Goal: Information Seeking & Learning: Learn about a topic

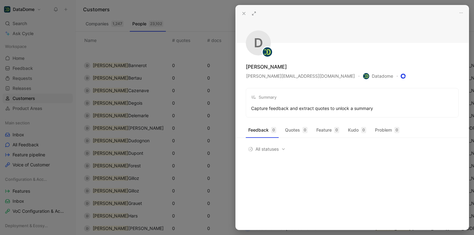
scroll to position [102, 0]
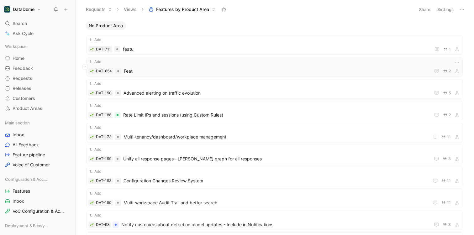
click at [174, 71] on span "Feat" at bounding box center [276, 71] width 304 height 8
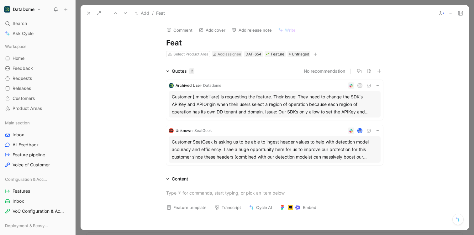
click at [90, 13] on icon at bounding box center [88, 13] width 5 height 5
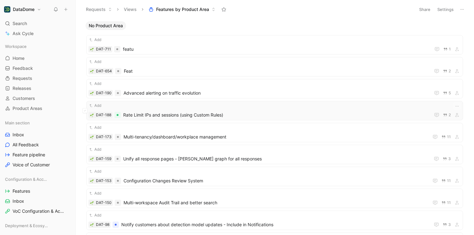
click at [134, 111] on div "Add DAT-188 Rate Limit IPs and sessions (using Custom Rules) 2" at bounding box center [274, 111] width 373 height 16
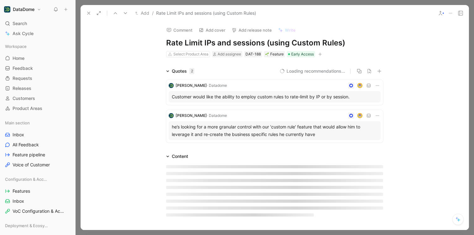
click at [90, 13] on icon at bounding box center [88, 13] width 5 height 5
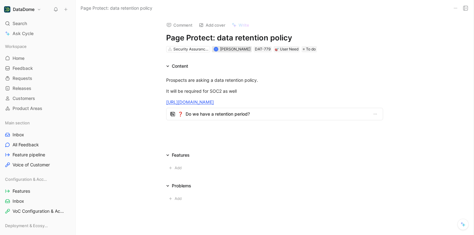
click at [220, 49] on span "[PERSON_NAME]" at bounding box center [235, 49] width 30 height 5
type input "d"
click at [32, 80] on link "Requests G then R" at bounding box center [38, 78] width 70 height 9
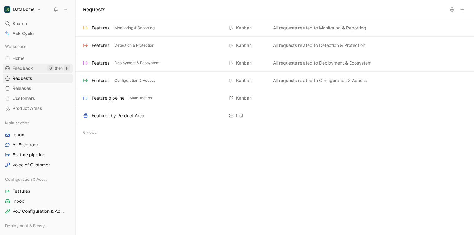
click at [24, 69] on span "Feedback" at bounding box center [23, 68] width 20 height 6
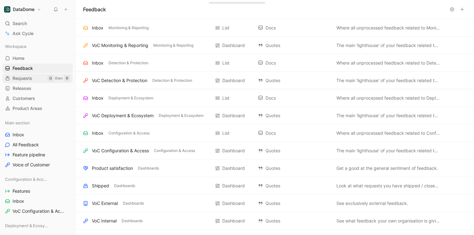
click at [15, 78] on span "Requests" at bounding box center [23, 78] width 20 height 6
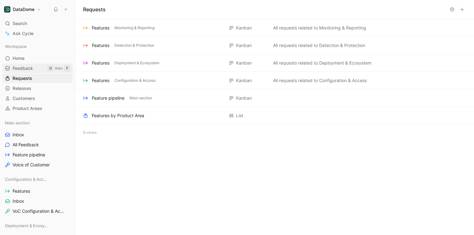
click at [18, 68] on span "Feedback" at bounding box center [23, 68] width 20 height 6
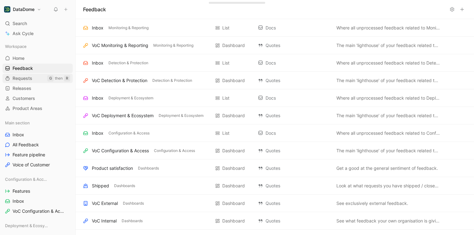
click at [18, 75] on span "Requests" at bounding box center [23, 78] width 20 height 6
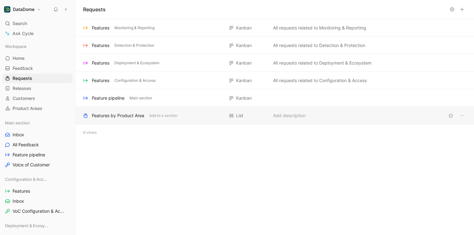
click at [117, 117] on div "Features by Product Area" at bounding box center [118, 116] width 52 height 8
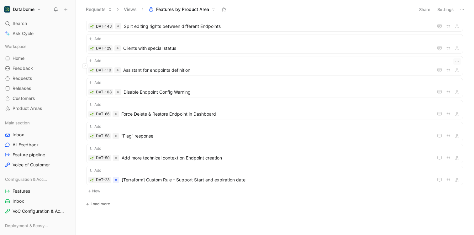
scroll to position [2599, 0]
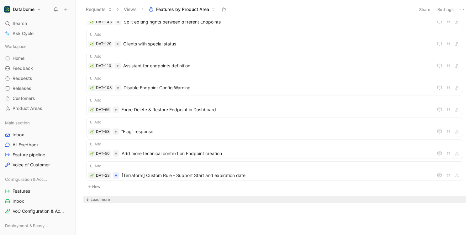
click at [98, 202] on div "Load more" at bounding box center [100, 200] width 19 height 6
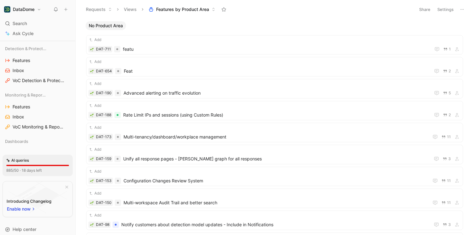
scroll to position [238, 0]
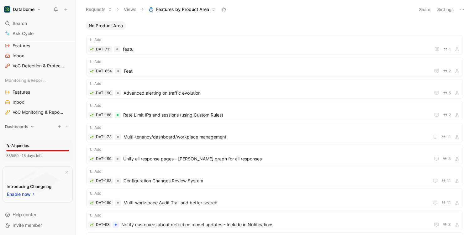
click at [22, 125] on span "Dashboards" at bounding box center [16, 127] width 23 height 6
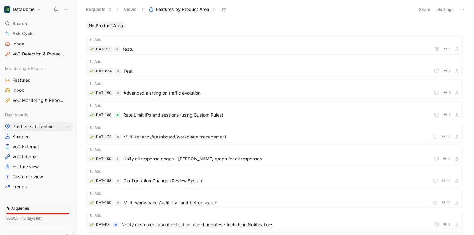
scroll to position [266, 0]
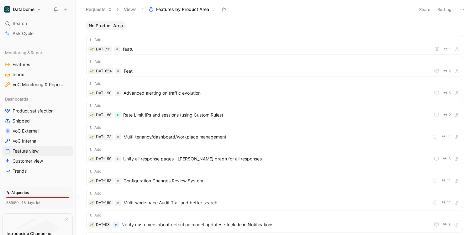
click at [31, 153] on span "Feature view" at bounding box center [26, 151] width 26 height 6
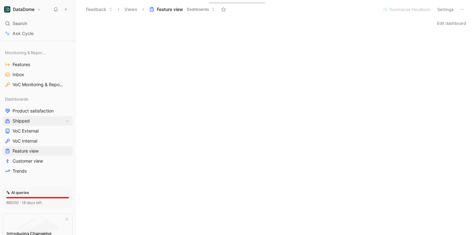
click at [28, 123] on span "Shipped" at bounding box center [21, 121] width 17 height 6
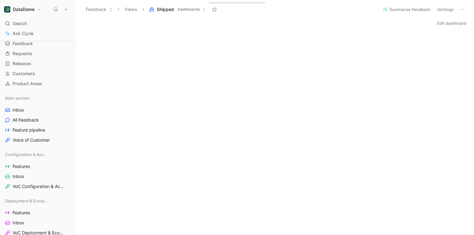
scroll to position [23, 0]
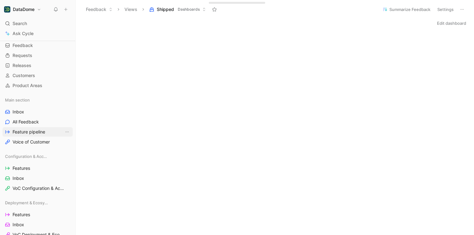
click at [21, 132] on span "Feature pipeline" at bounding box center [29, 132] width 33 height 6
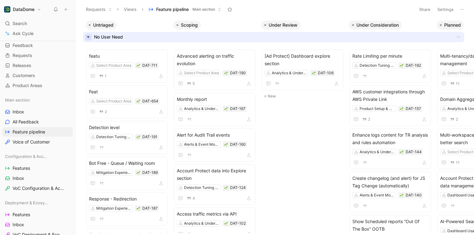
click at [90, 36] on icon "button" at bounding box center [88, 37] width 7 height 7
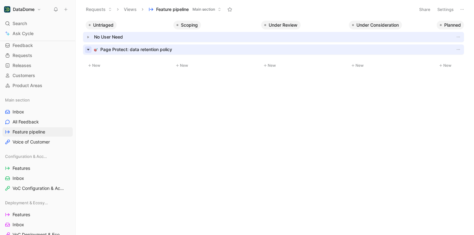
click at [87, 50] on icon "button" at bounding box center [88, 49] width 7 height 7
click at [116, 49] on div "Page Protect: data retention policy" at bounding box center [136, 50] width 72 height 8
click at [459, 50] on icon "button" at bounding box center [458, 49] width 5 height 5
click at [179, 49] on icon at bounding box center [177, 49] width 3 height 3
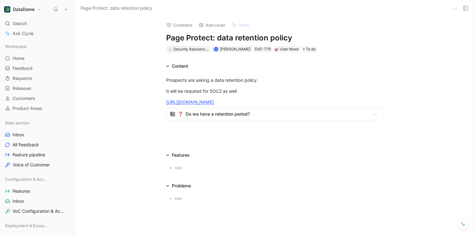
click at [183, 48] on div "Security Assurance & Expectations" at bounding box center [190, 49] width 35 height 6
click at [456, 9] on icon at bounding box center [455, 8] width 5 height 5
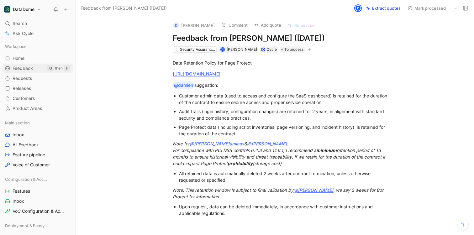
click at [21, 66] on span "Feedback" at bounding box center [23, 68] width 20 height 6
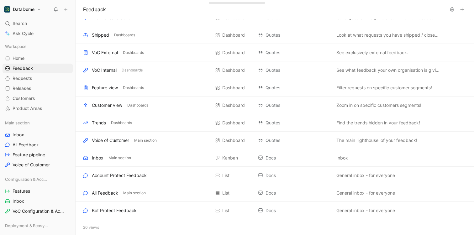
scroll to position [152, 0]
click at [139, 187] on div "All Feedback Main section List Docs General inbox - for everyone" at bounding box center [275, 193] width 399 height 18
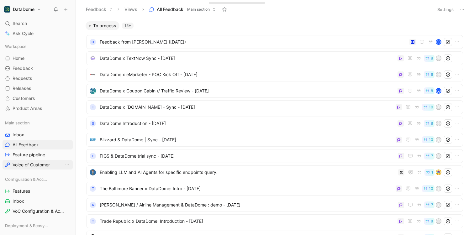
click at [40, 165] on span "Voice of Customer" at bounding box center [31, 165] width 37 height 6
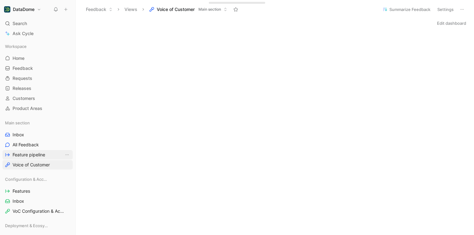
click at [22, 155] on span "Feature pipeline" at bounding box center [29, 155] width 33 height 6
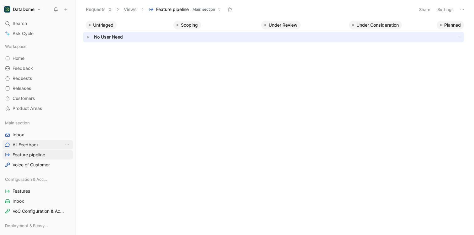
click at [20, 145] on span "All Feedback" at bounding box center [26, 145] width 26 height 6
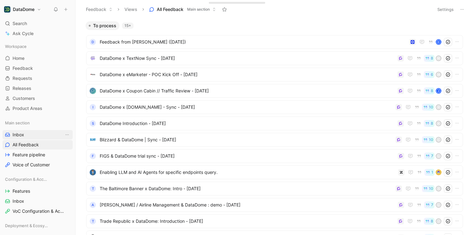
click at [19, 135] on span "Inbox" at bounding box center [19, 135] width 12 height 6
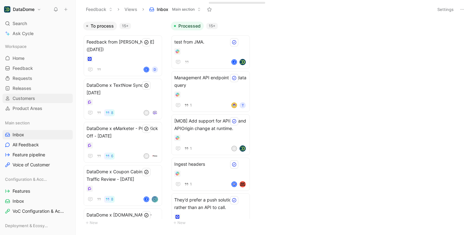
click at [20, 101] on span "Customers" at bounding box center [24, 98] width 23 height 6
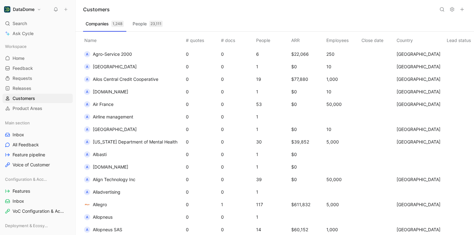
scroll to position [521, 0]
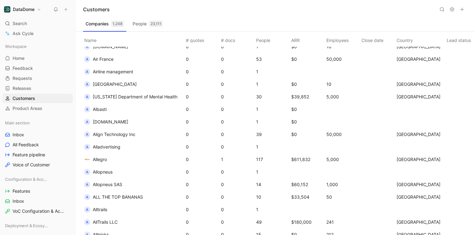
click at [103, 162] on span "Allegro" at bounding box center [100, 160] width 14 height 8
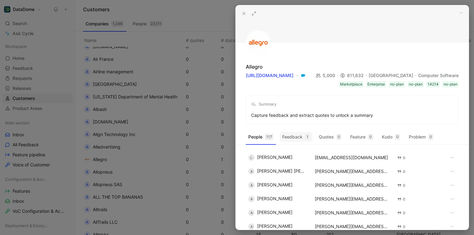
click at [298, 135] on button "Feedback 1" at bounding box center [296, 137] width 33 height 10
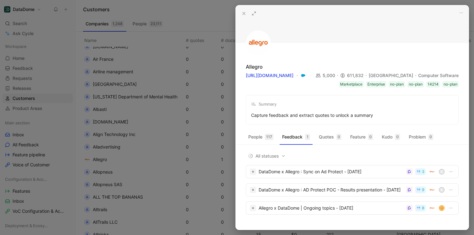
click at [256, 13] on icon at bounding box center [254, 13] width 5 height 5
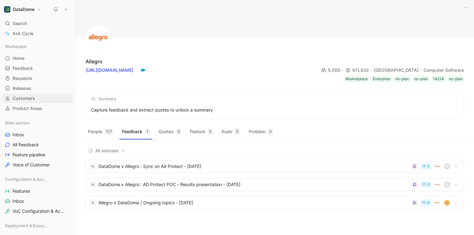
click at [18, 96] on span "Customers" at bounding box center [24, 98] width 23 height 6
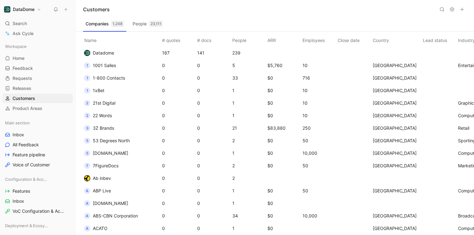
click at [445, 12] on button at bounding box center [442, 9] width 9 height 9
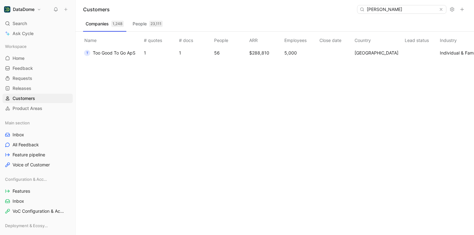
type input "toogood"
click at [114, 54] on span "Too Good To Go ApS" at bounding box center [114, 52] width 43 height 5
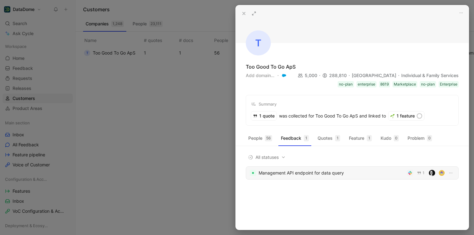
click at [311, 173] on div "Management API endpoint for data query" at bounding box center [332, 173] width 146 height 8
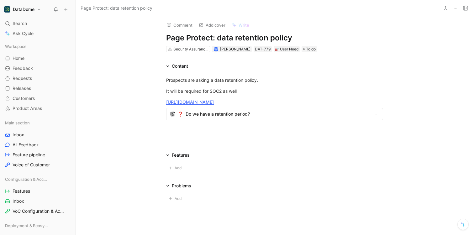
click at [457, 8] on icon at bounding box center [455, 8] width 5 height 5
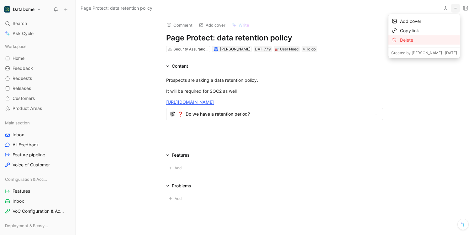
click at [436, 38] on div "Delete" at bounding box center [428, 40] width 57 height 8
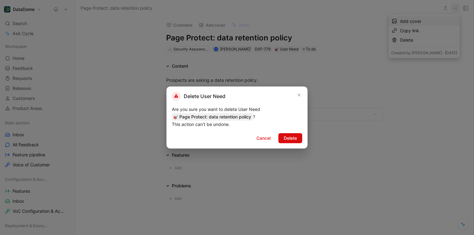
click at [288, 135] on span "Delete" at bounding box center [290, 139] width 13 height 8
